Goal: Task Accomplishment & Management: Use online tool/utility

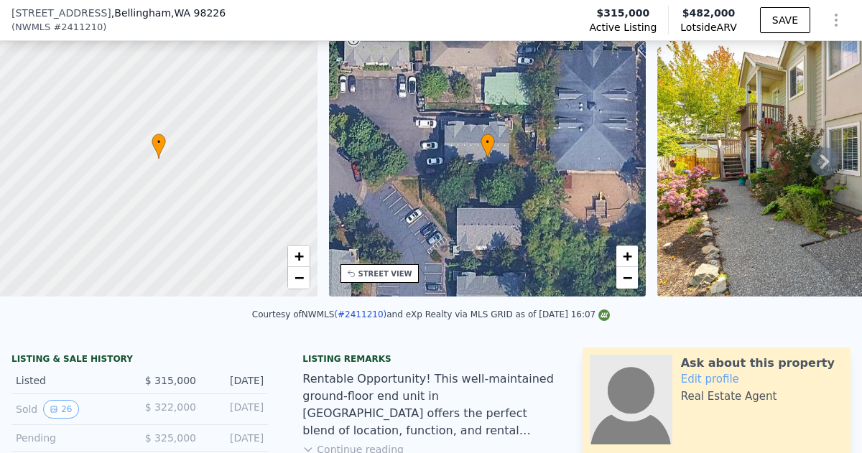
scroll to position [133, 0]
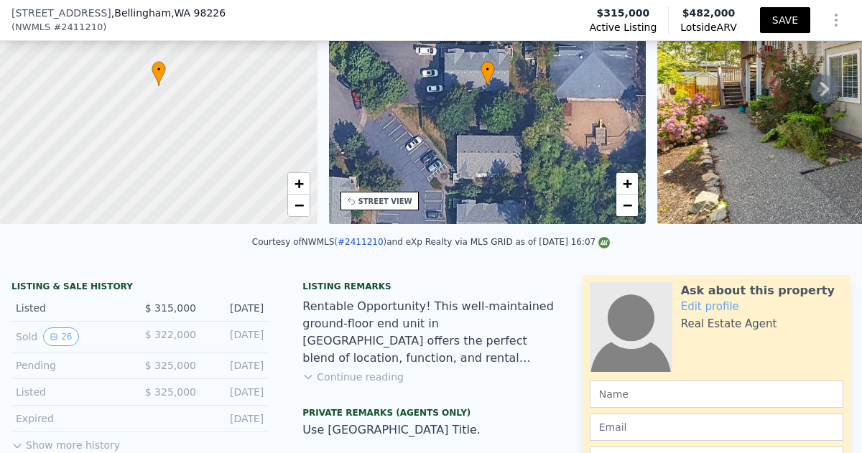
click at [781, 22] on button "SAVE" at bounding box center [785, 20] width 50 height 26
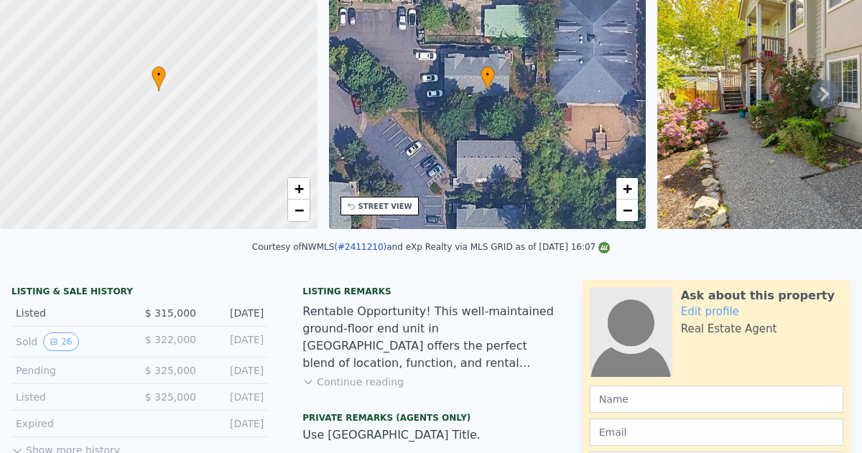
scroll to position [0, 0]
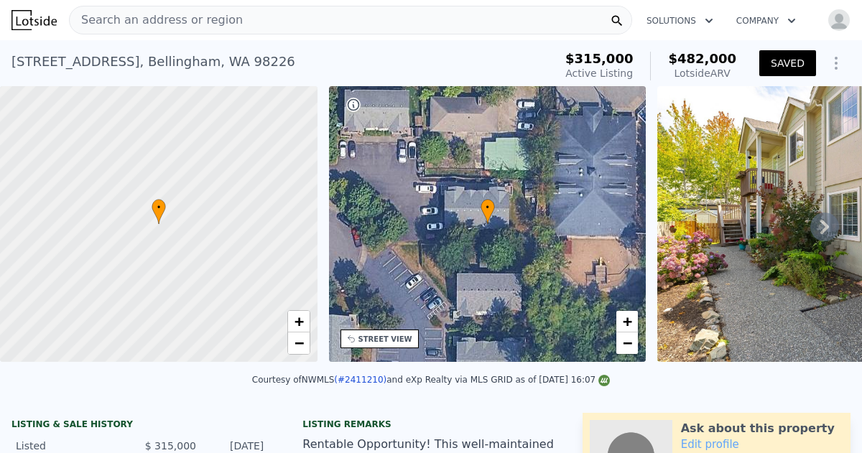
click at [839, 23] on img "button" at bounding box center [838, 20] width 23 height 23
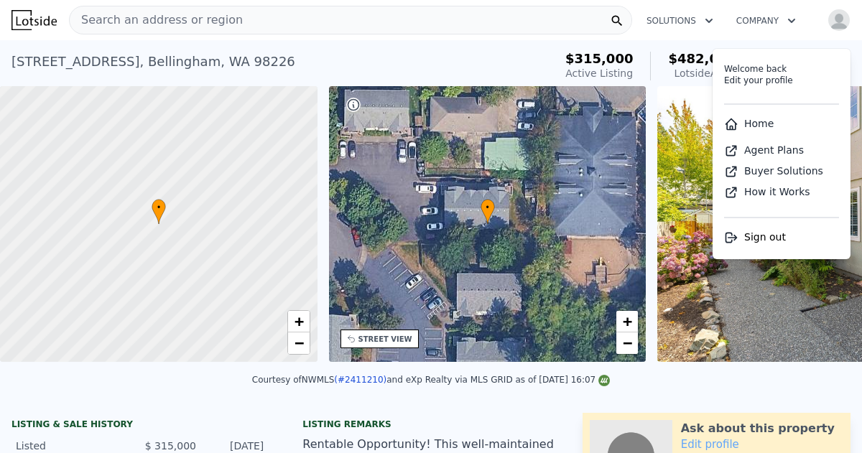
click at [499, 18] on div "Search an address or region" at bounding box center [350, 20] width 563 height 29
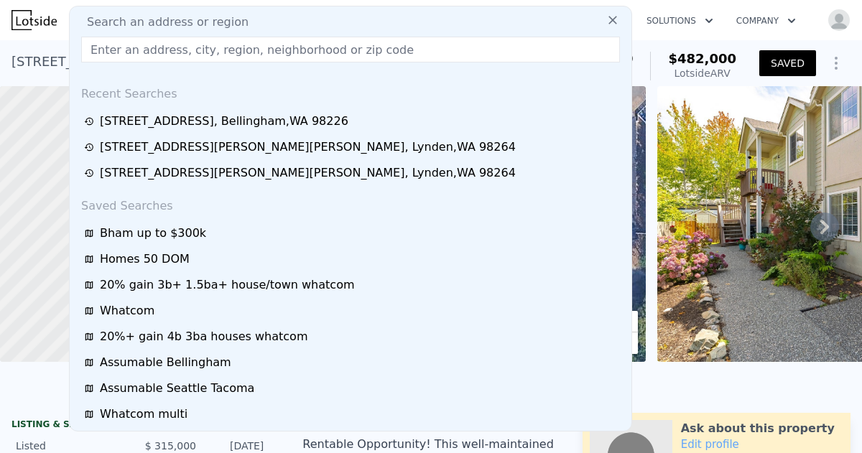
click at [662, 378] on div "Courtesy of NWMLS (#2411210) and eXp Realty via MLS GRID as of 08/21/2025 16:07" at bounding box center [431, 384] width 862 height 34
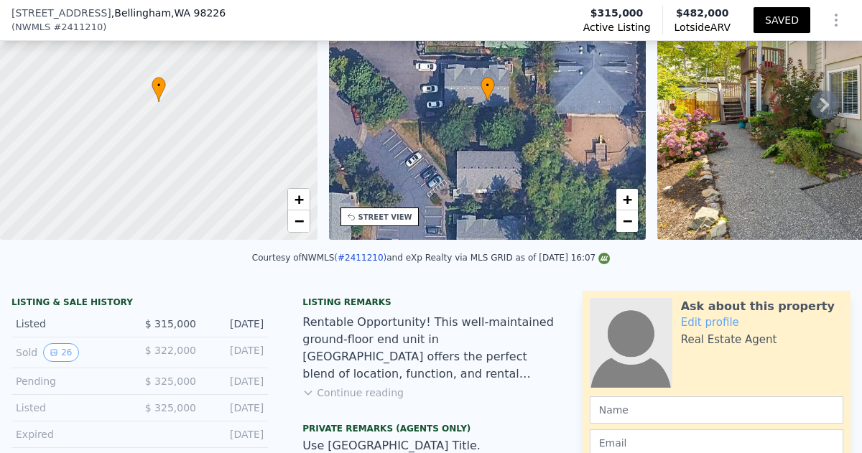
scroll to position [123, 0]
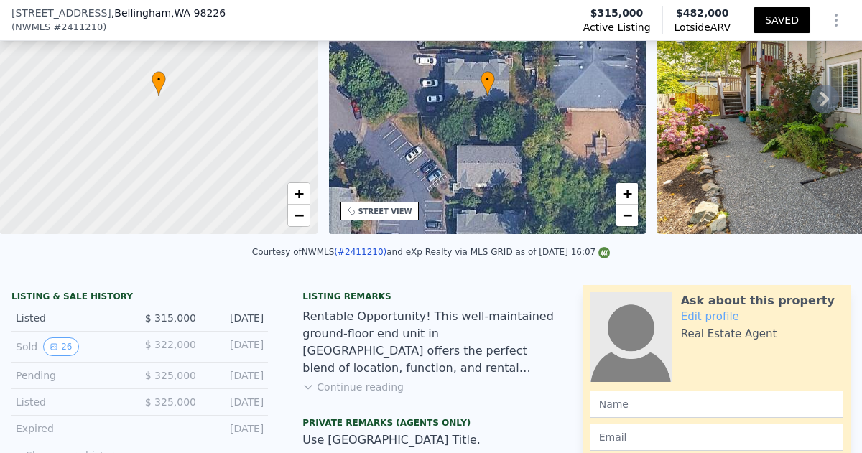
click at [344, 388] on button "Continue reading" at bounding box center [352, 387] width 101 height 14
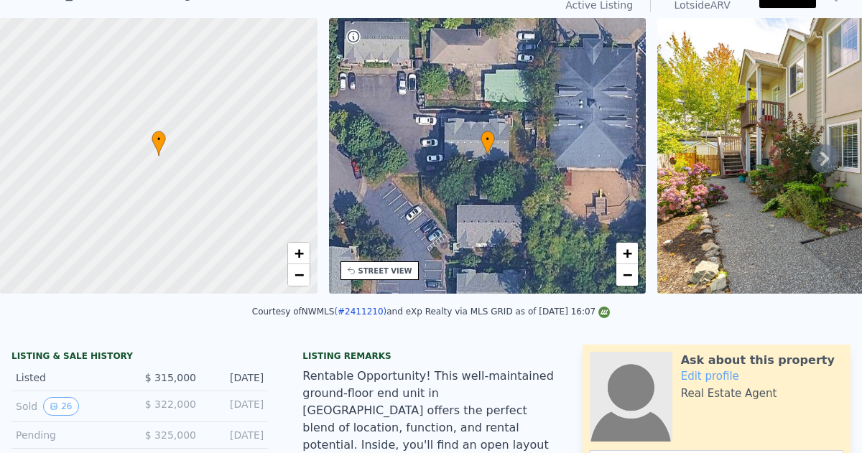
scroll to position [0, 0]
